Goal: Information Seeking & Learning: Learn about a topic

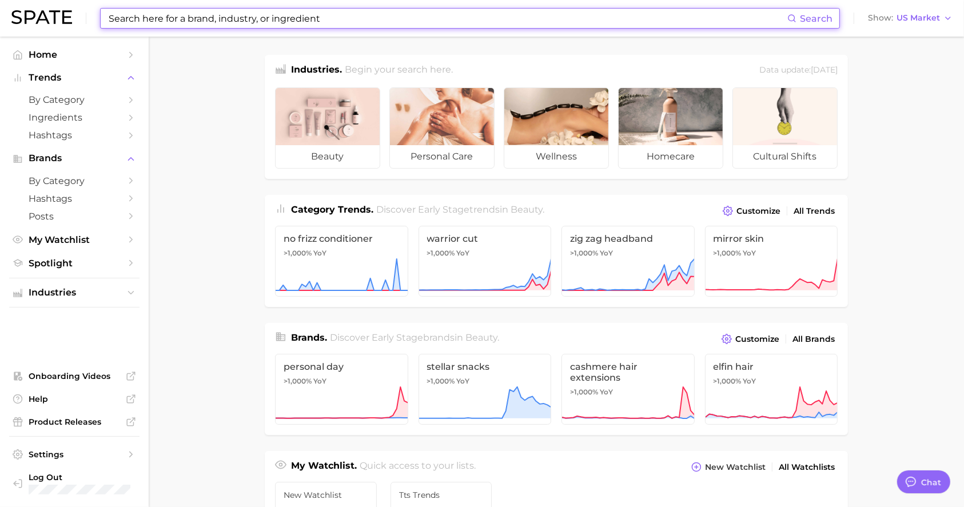
click at [215, 26] on input at bounding box center [447, 18] width 680 height 19
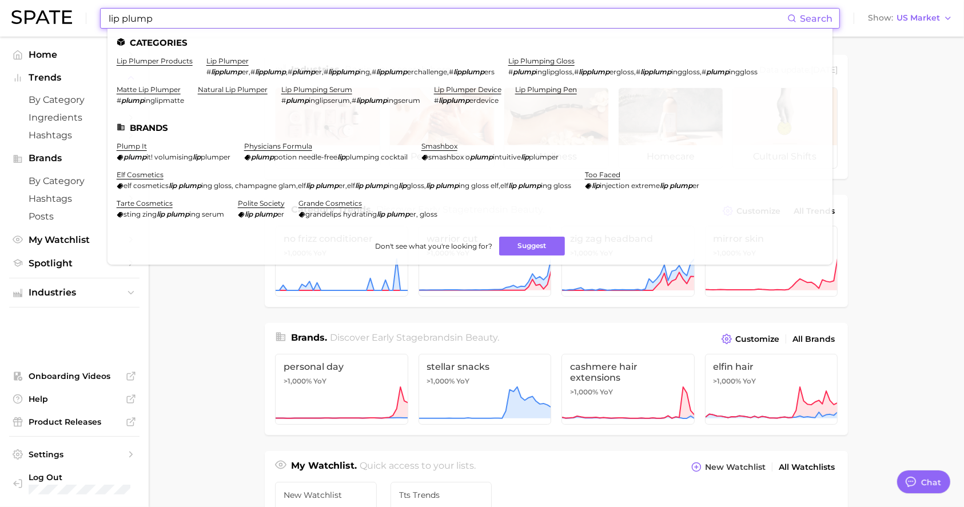
type input "lip plump"
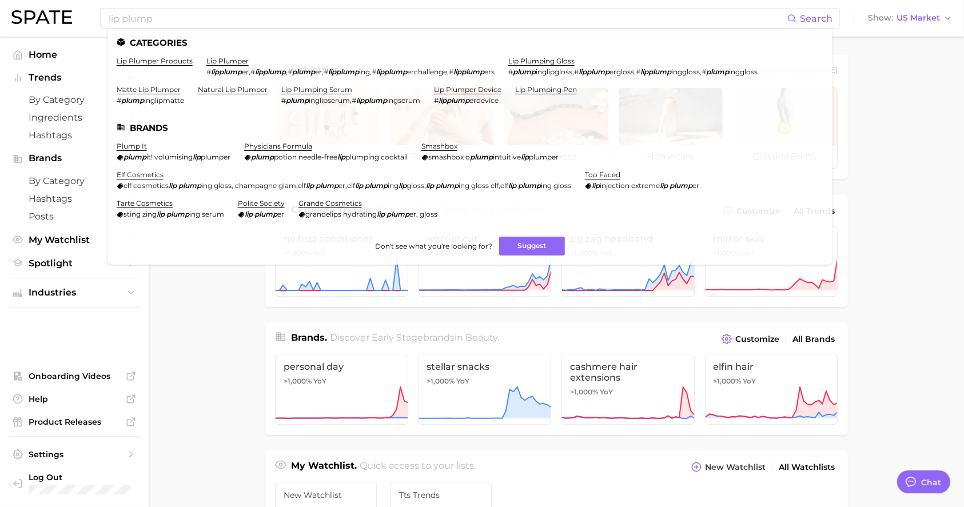
click at [160, 63] on link "lip plumper products" at bounding box center [155, 61] width 76 height 9
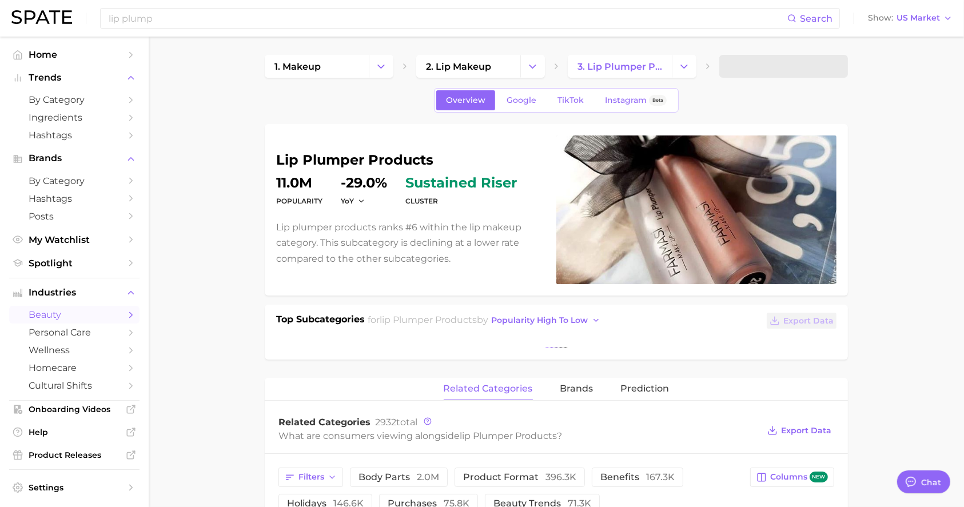
type textarea "x"
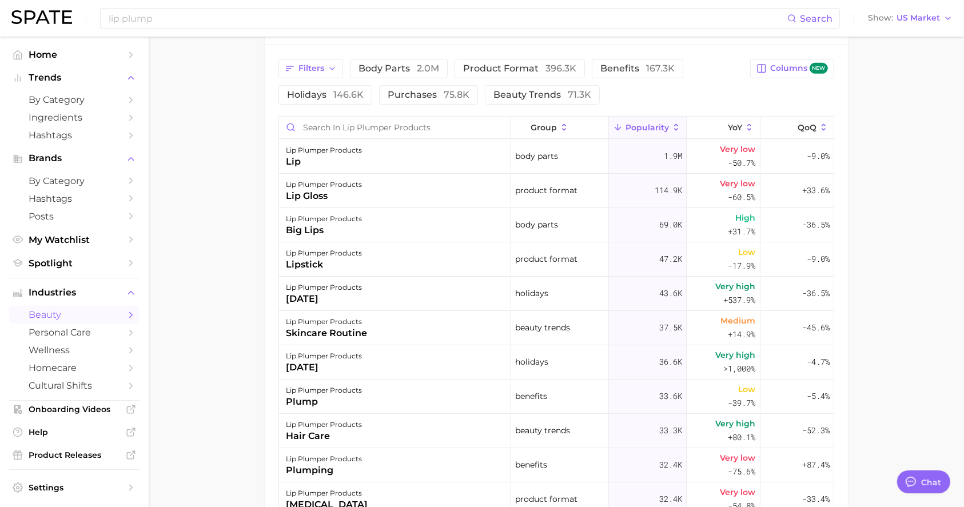
scroll to position [533, 0]
